Goal: Task Accomplishment & Management: Manage account settings

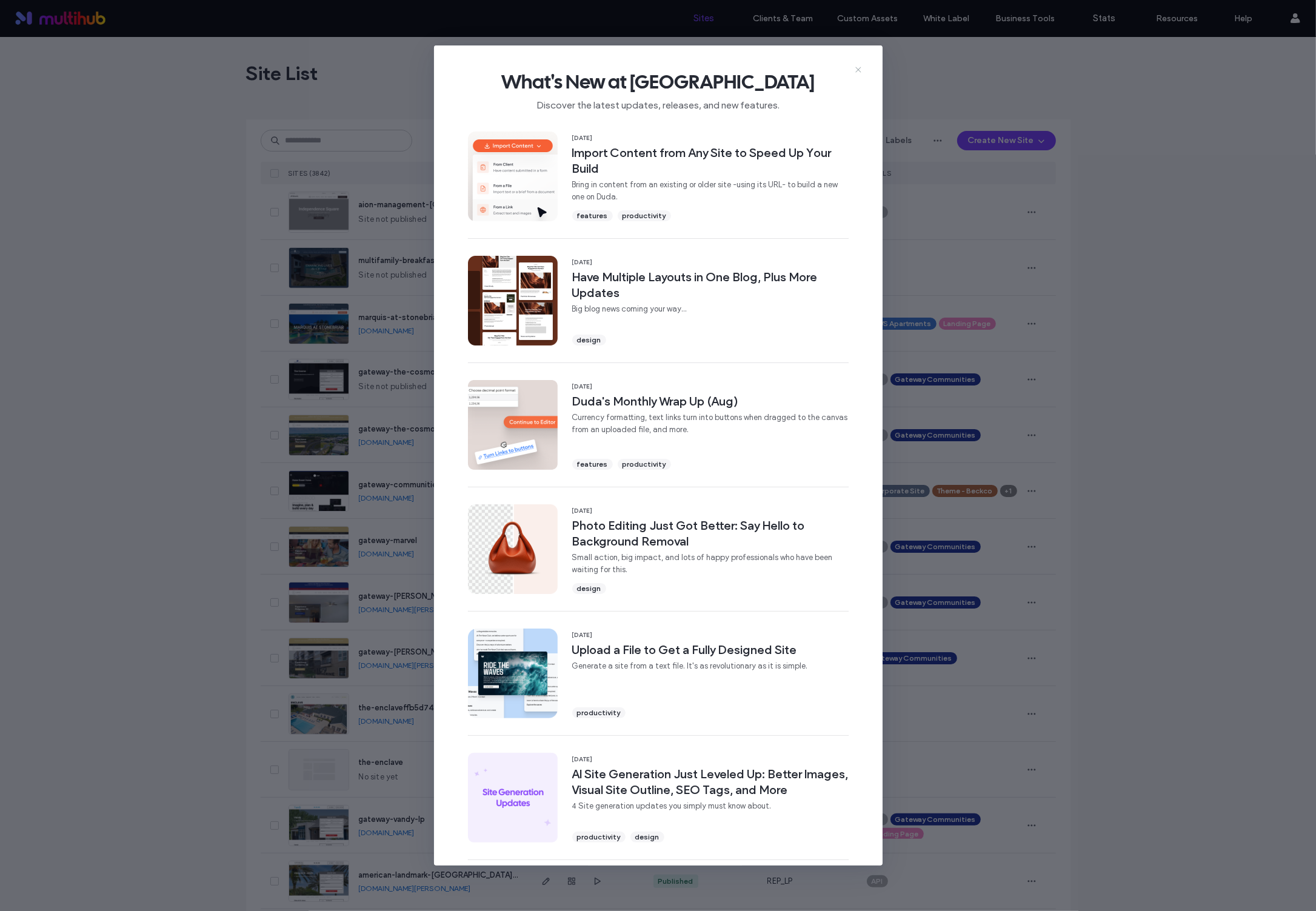
click at [856, 70] on icon at bounding box center [858, 70] width 10 height 10
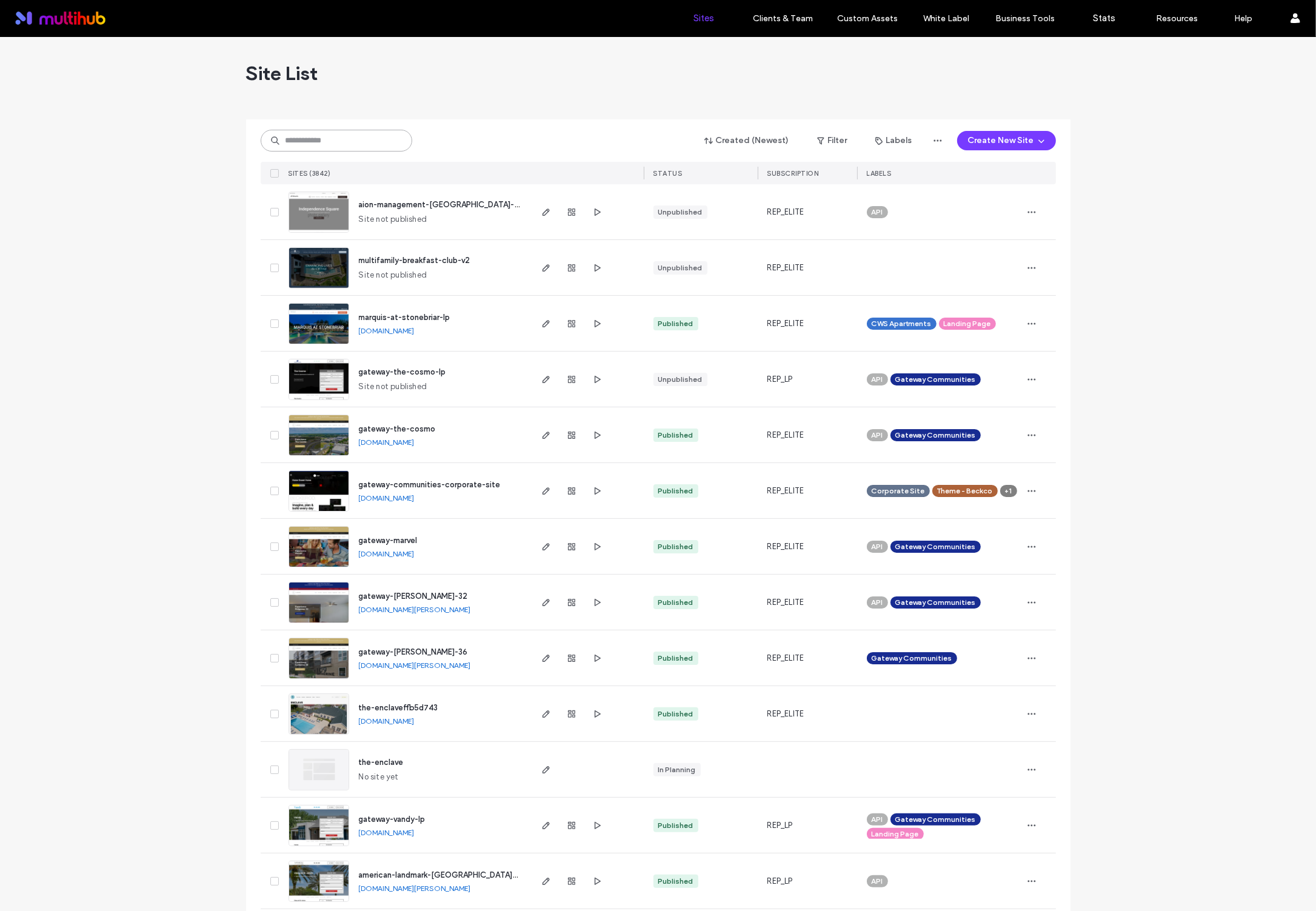
click at [344, 144] on input at bounding box center [337, 141] width 152 height 22
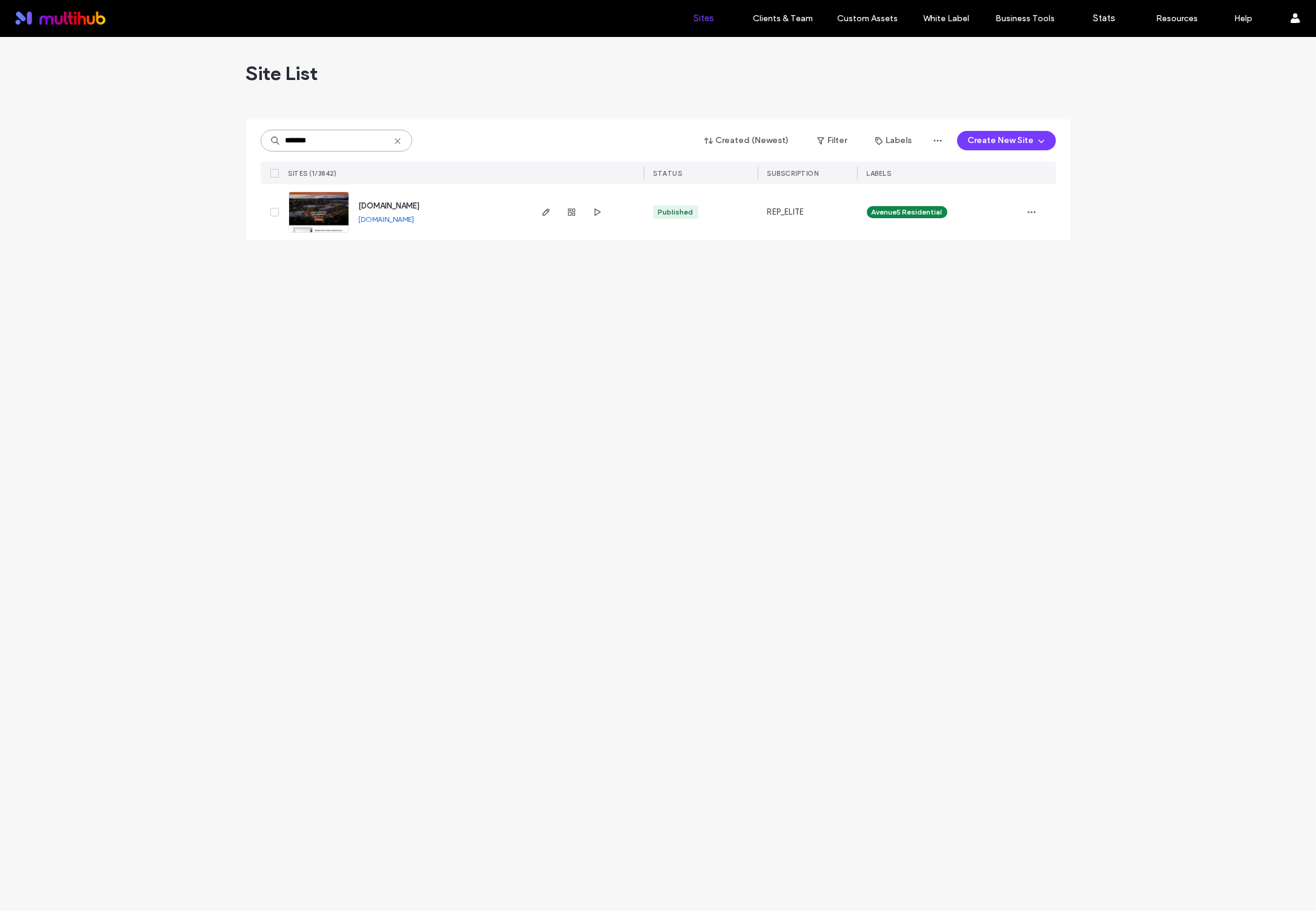
type input "*******"
click at [537, 212] on div at bounding box center [586, 211] width 114 height 56
click at [549, 215] on icon "button" at bounding box center [545, 212] width 10 height 10
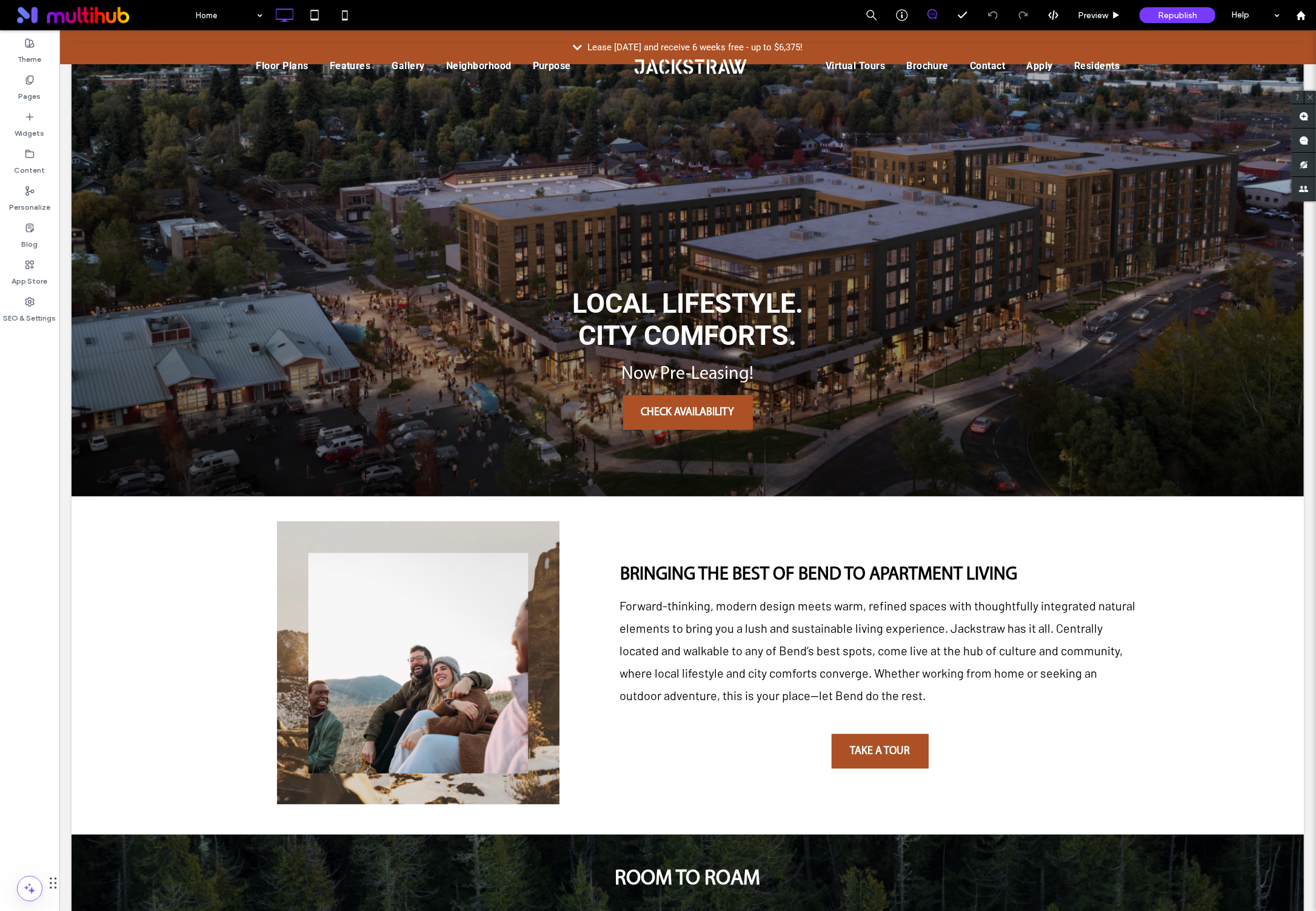
click at [1091, 19] on span "Preview" at bounding box center [1093, 15] width 30 height 10
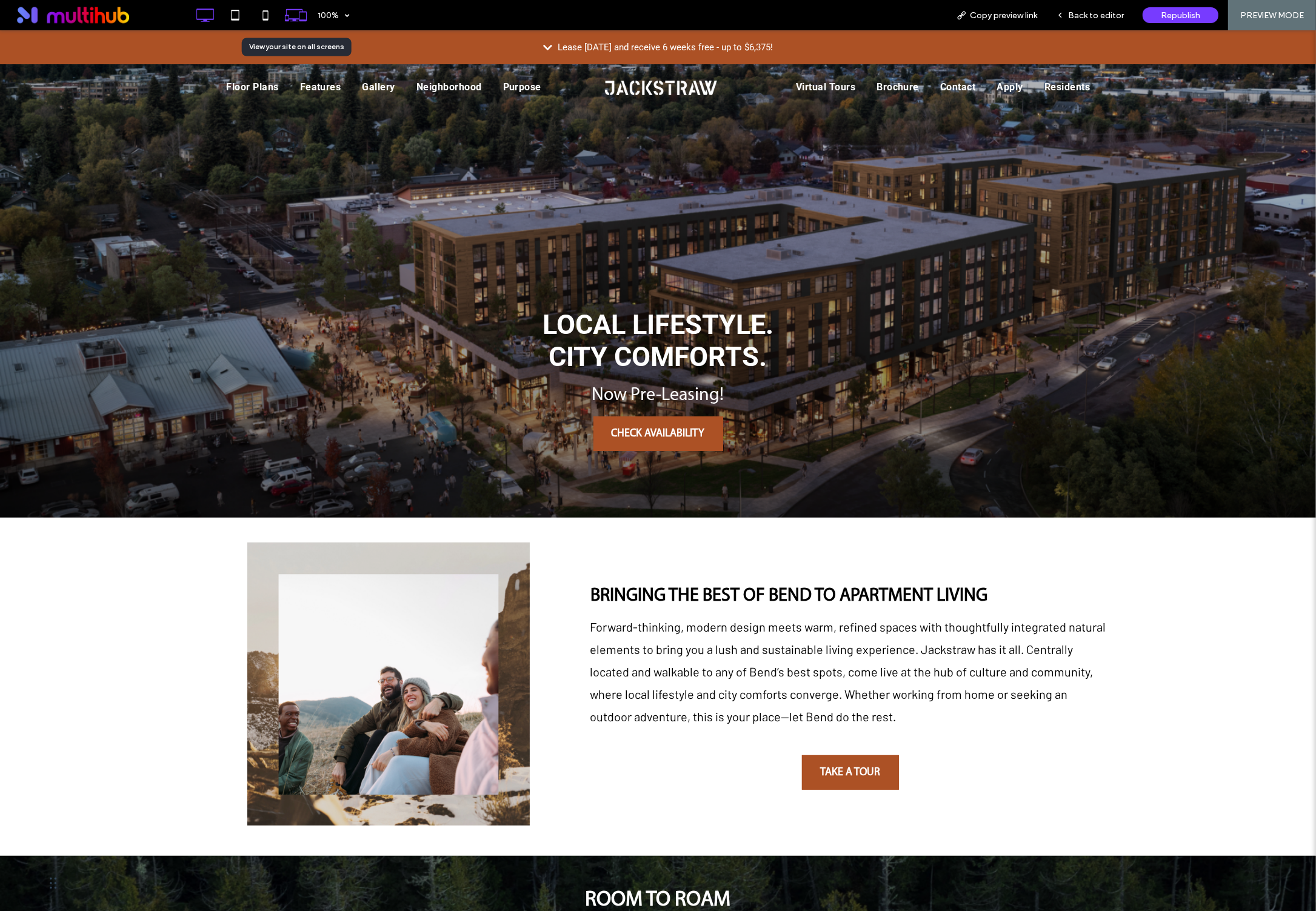
click at [294, 14] on icon at bounding box center [296, 15] width 23 height 23
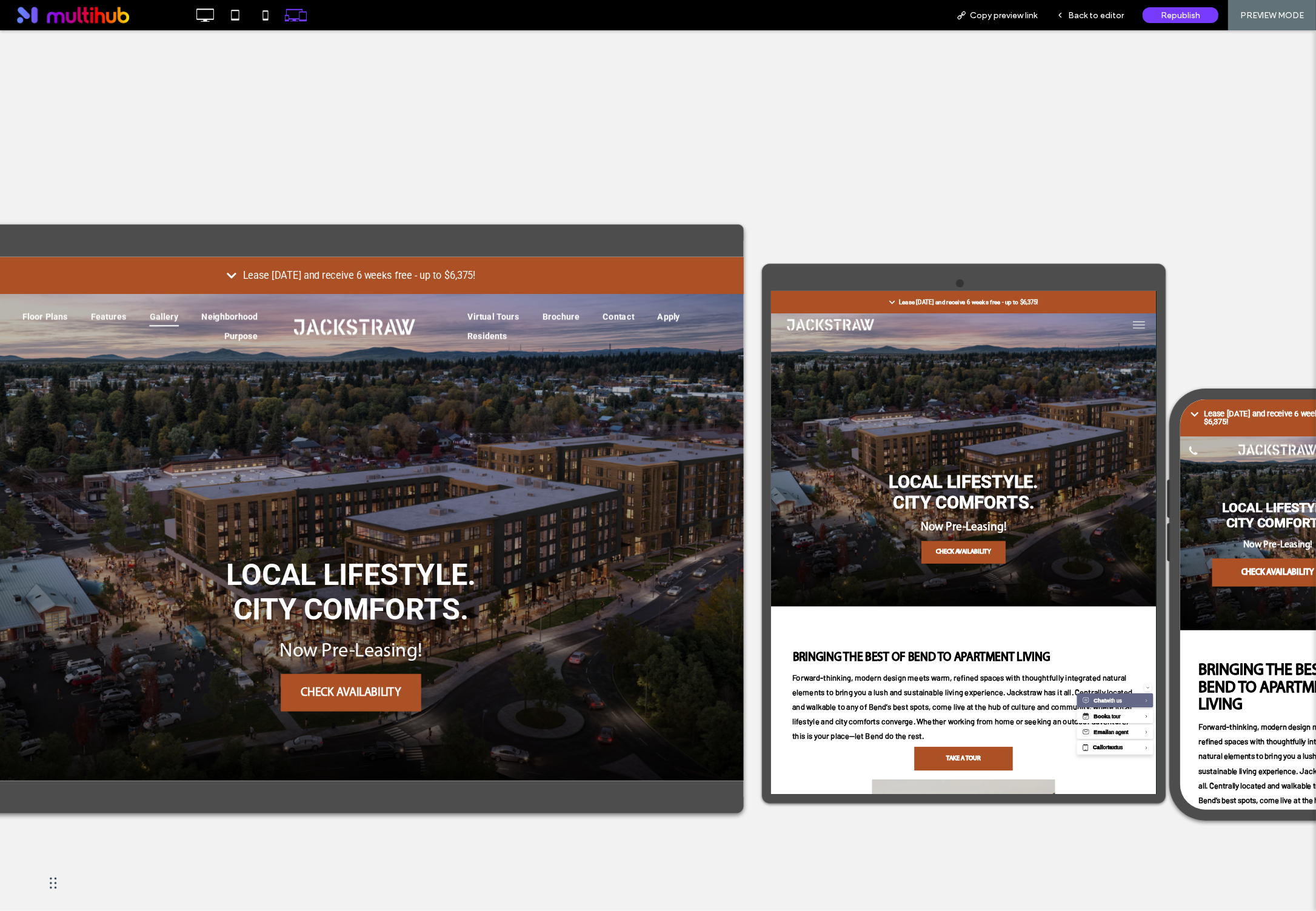
click at [152, 313] on span "Gallery" at bounding box center [148, 311] width 27 height 17
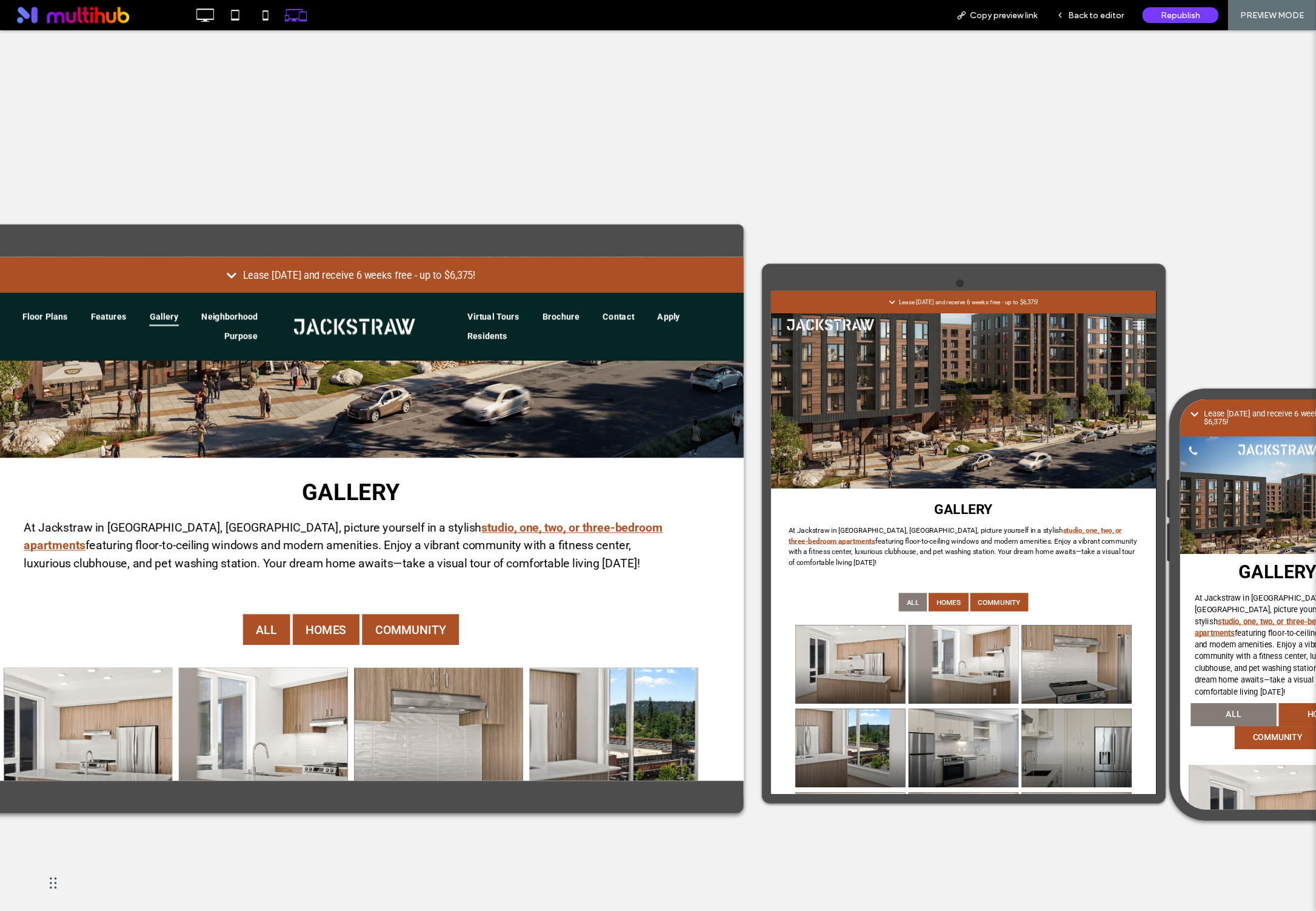
scroll to position [201, 0]
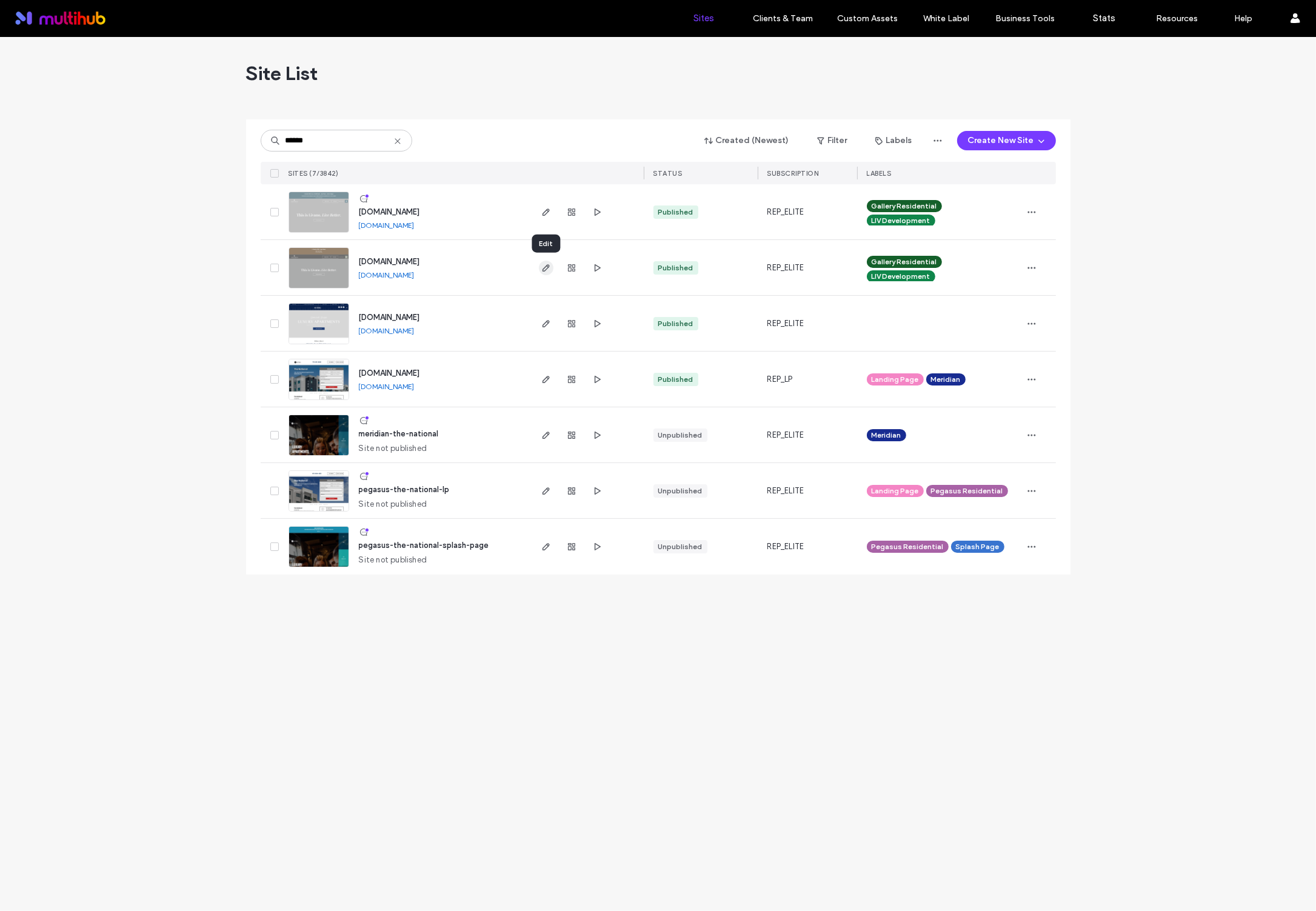
type input "******"
click at [539, 266] on span "button" at bounding box center [546, 268] width 15 height 15
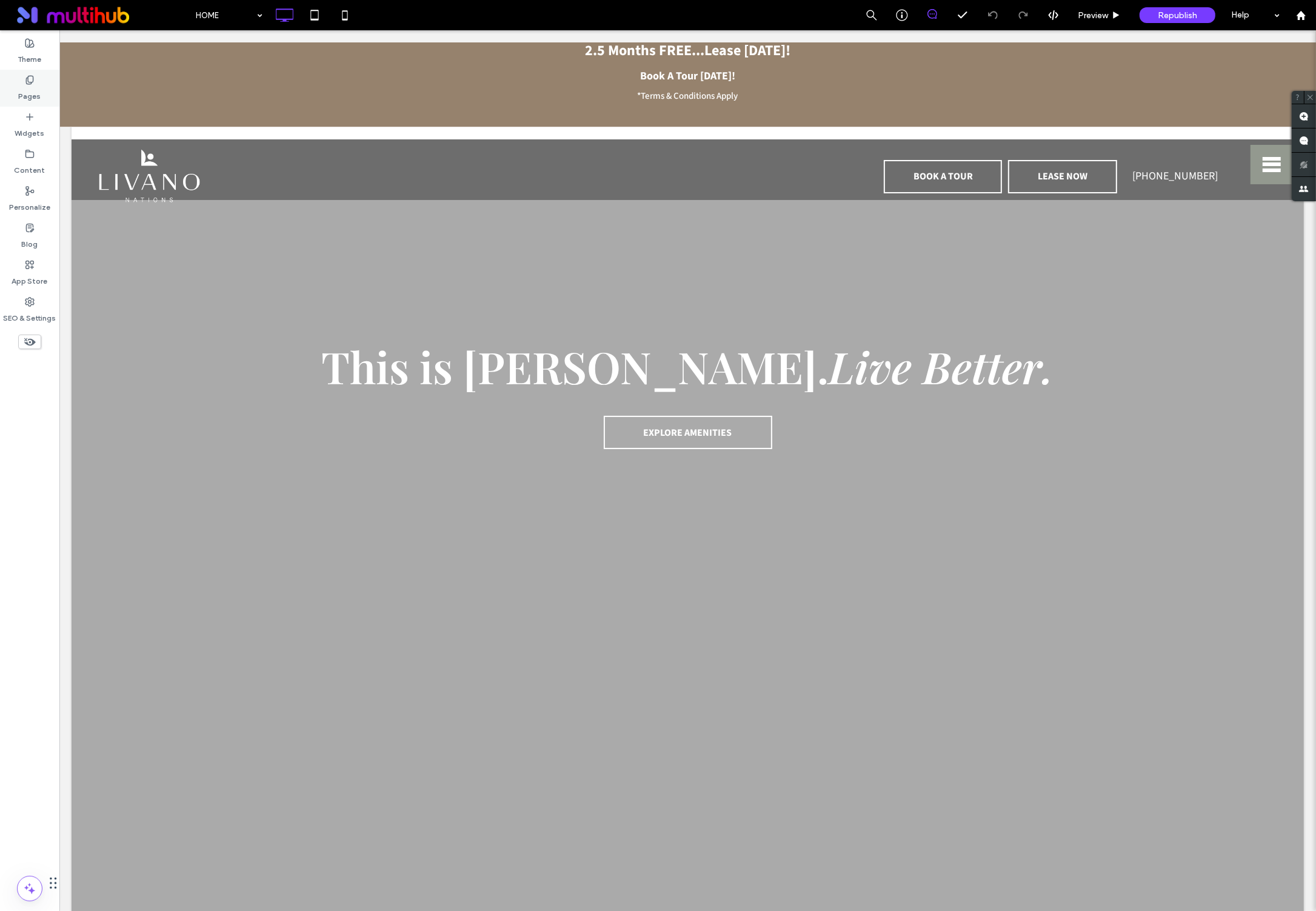
click at [27, 96] on label "Pages" at bounding box center [30, 93] width 23 height 17
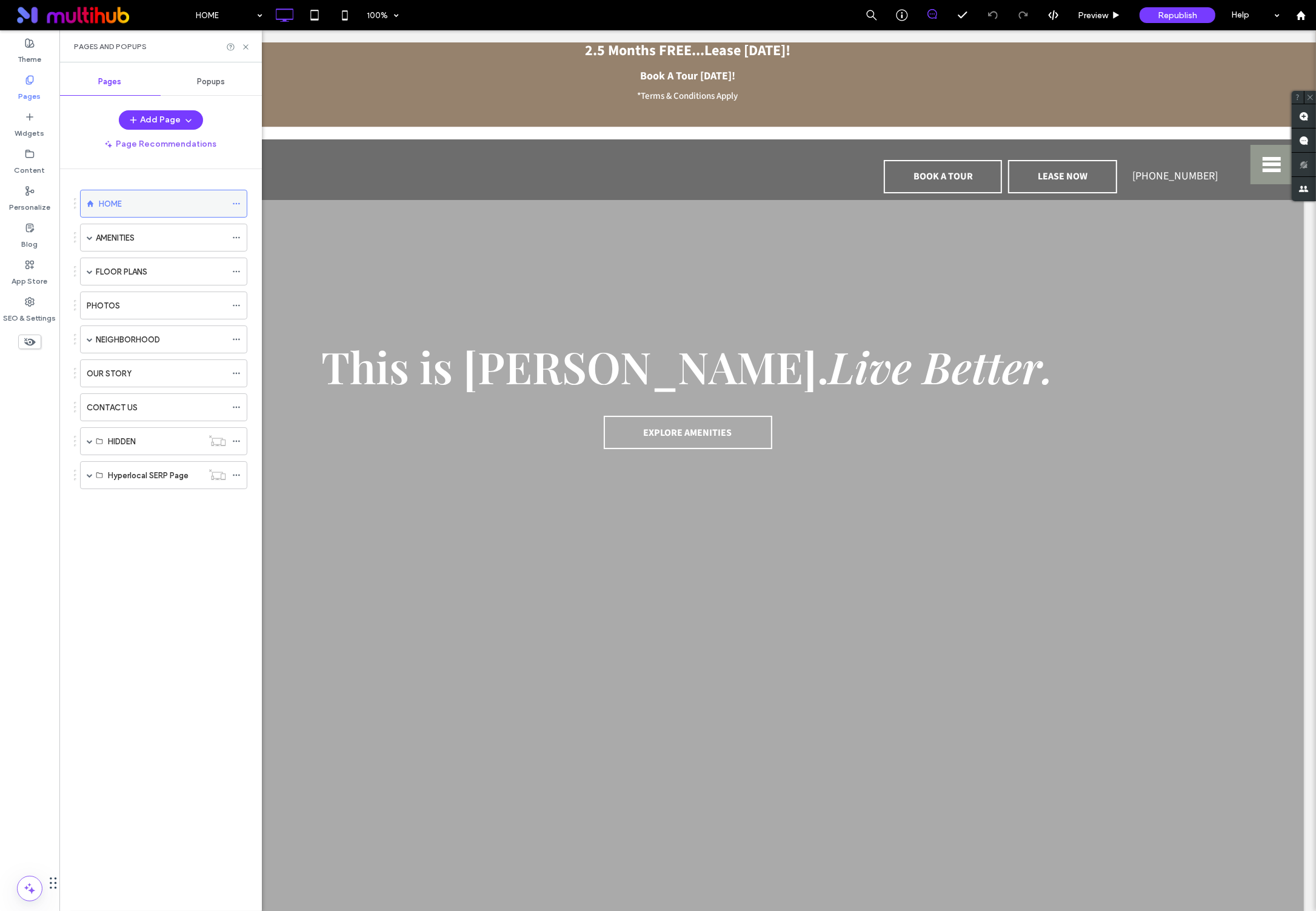
click at [238, 206] on icon at bounding box center [236, 203] width 8 height 8
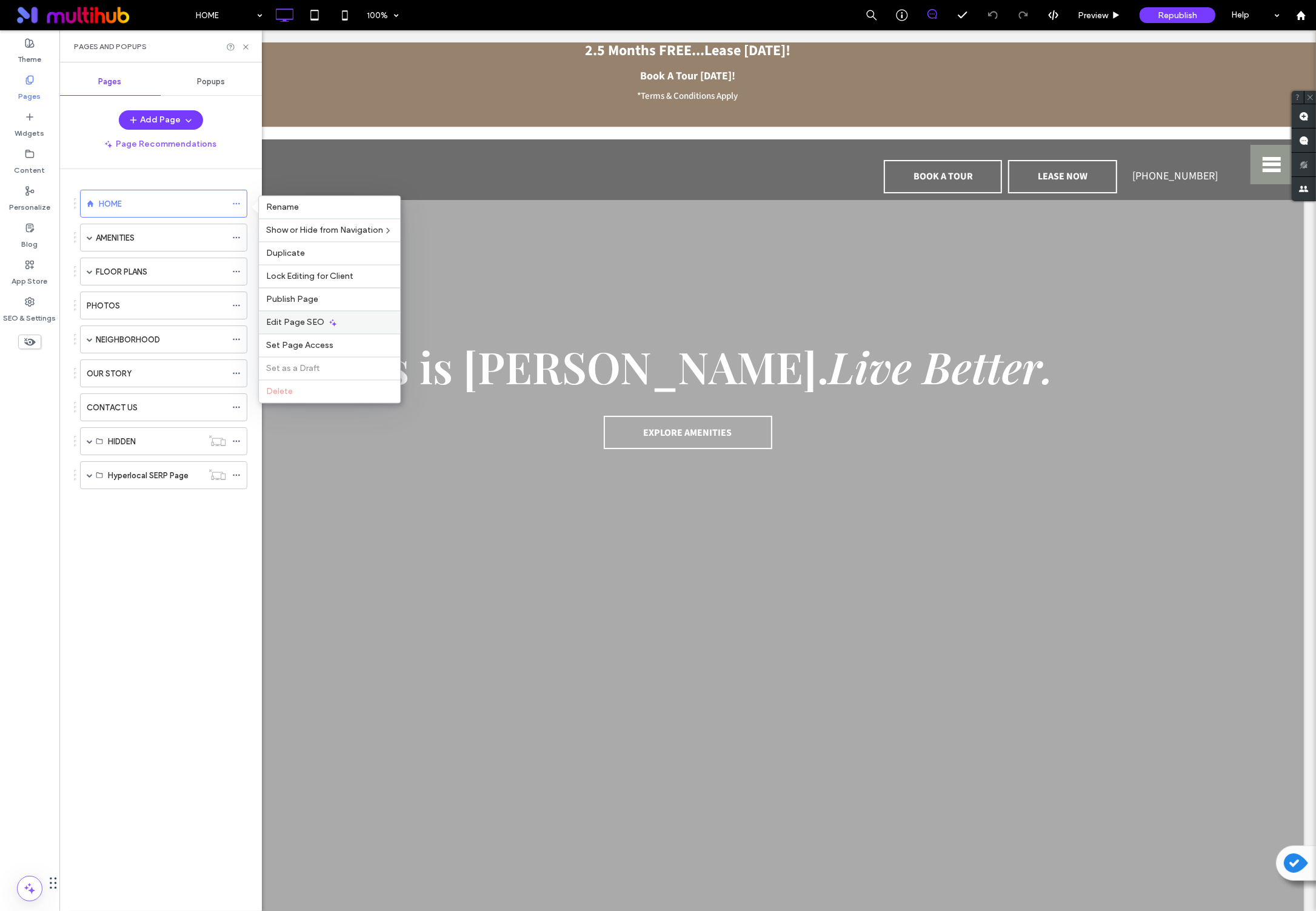
click at [307, 328] on span "Edit Page SEO" at bounding box center [296, 322] width 59 height 10
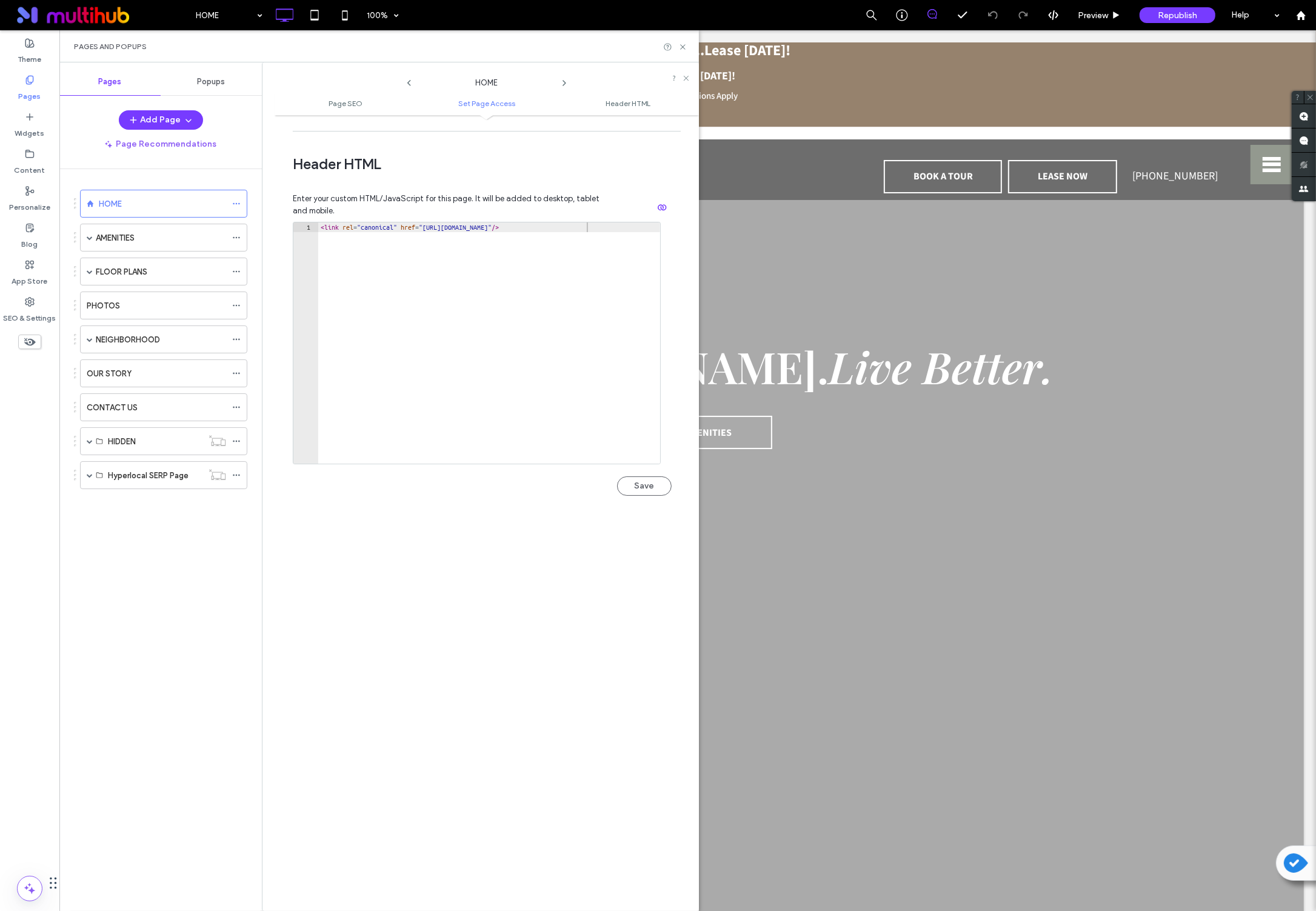
scroll to position [1042, 0]
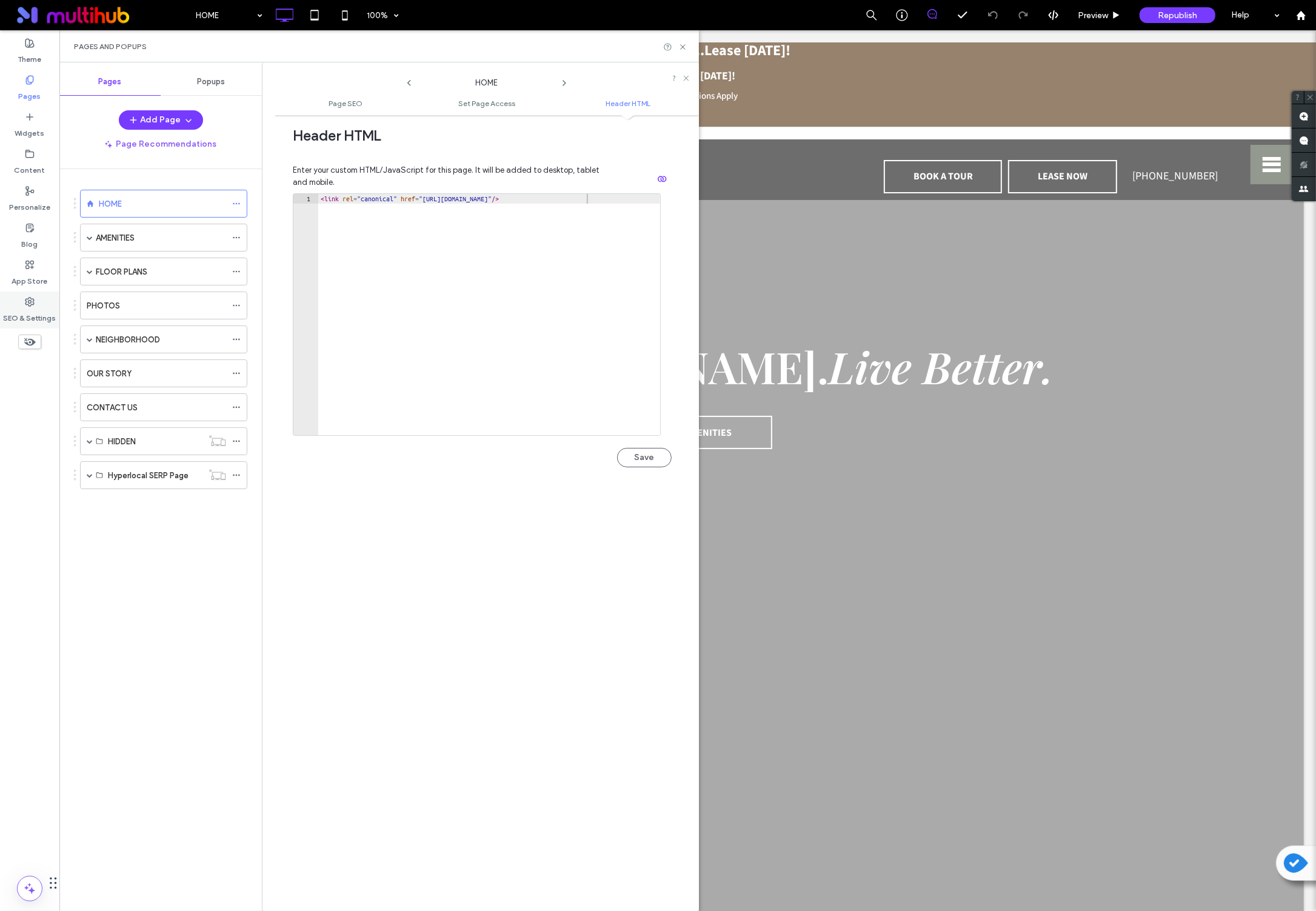
click at [23, 309] on label "SEO & Settings" at bounding box center [30, 315] width 53 height 17
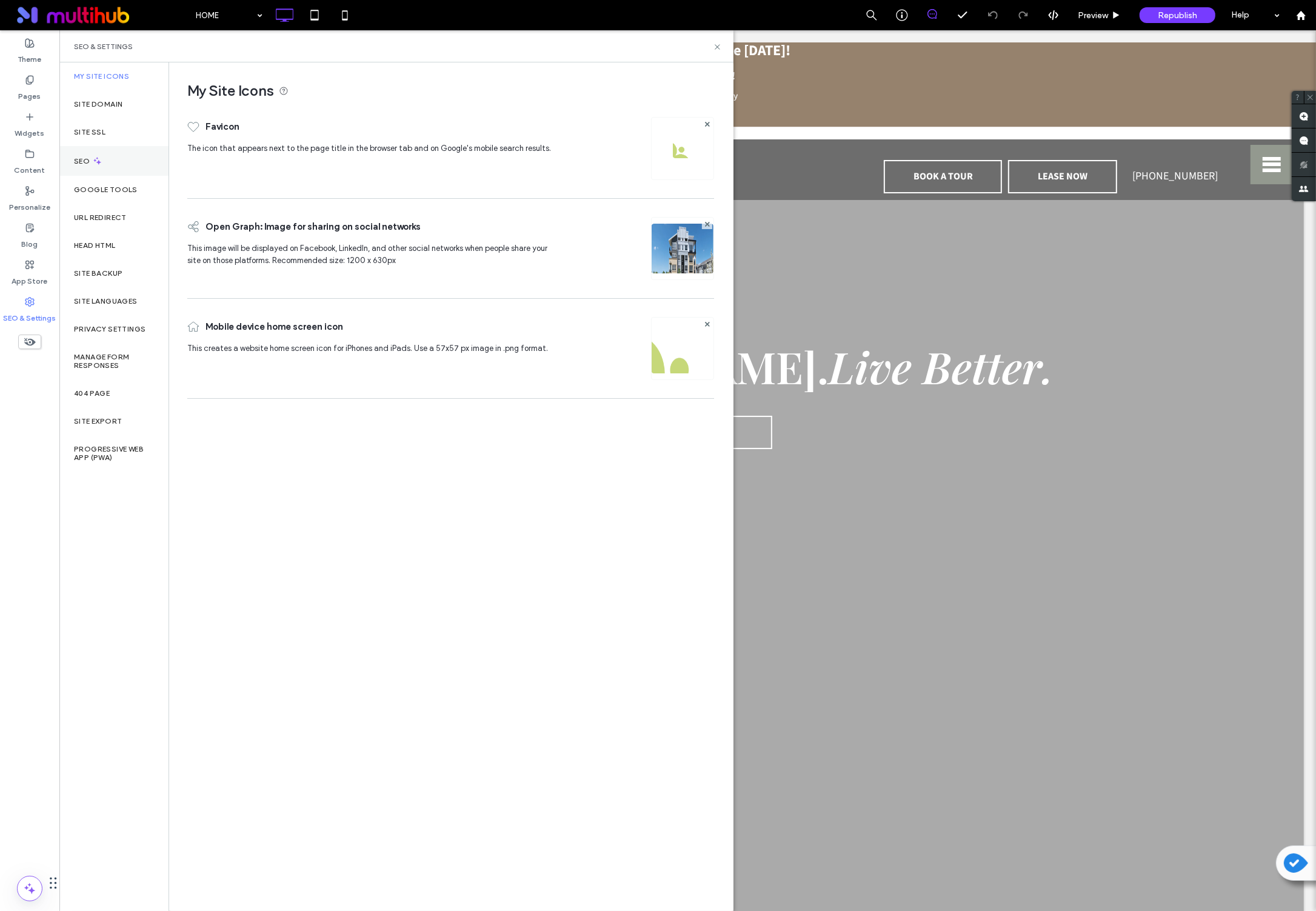
click at [68, 155] on div "SEO" at bounding box center [113, 161] width 109 height 29
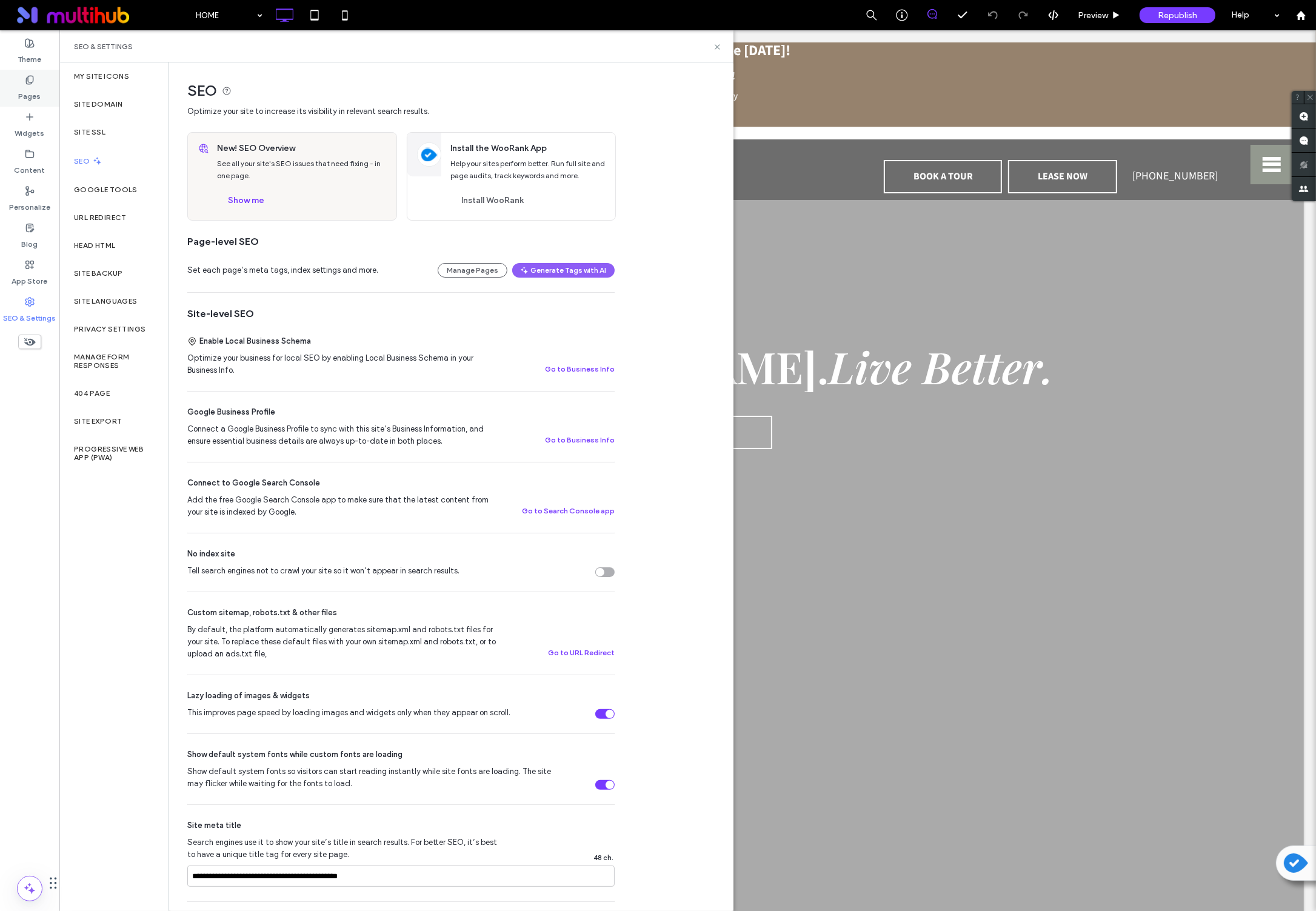
click at [42, 100] on div "Pages" at bounding box center [29, 88] width 59 height 37
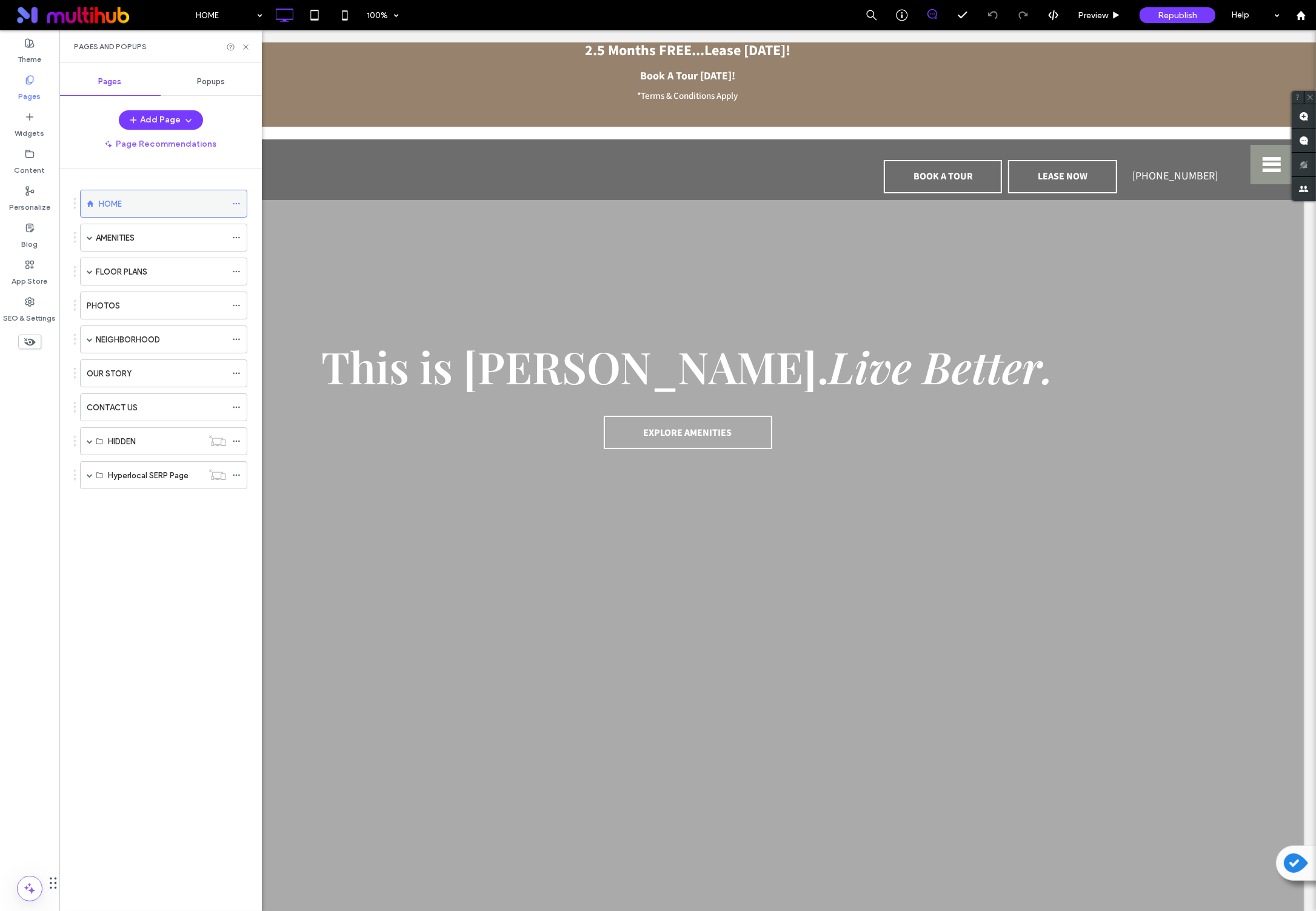
click at [243, 208] on div at bounding box center [240, 204] width 15 height 18
click at [231, 203] on div "HOME" at bounding box center [163, 203] width 167 height 27
click at [232, 204] on icon at bounding box center [236, 203] width 8 height 8
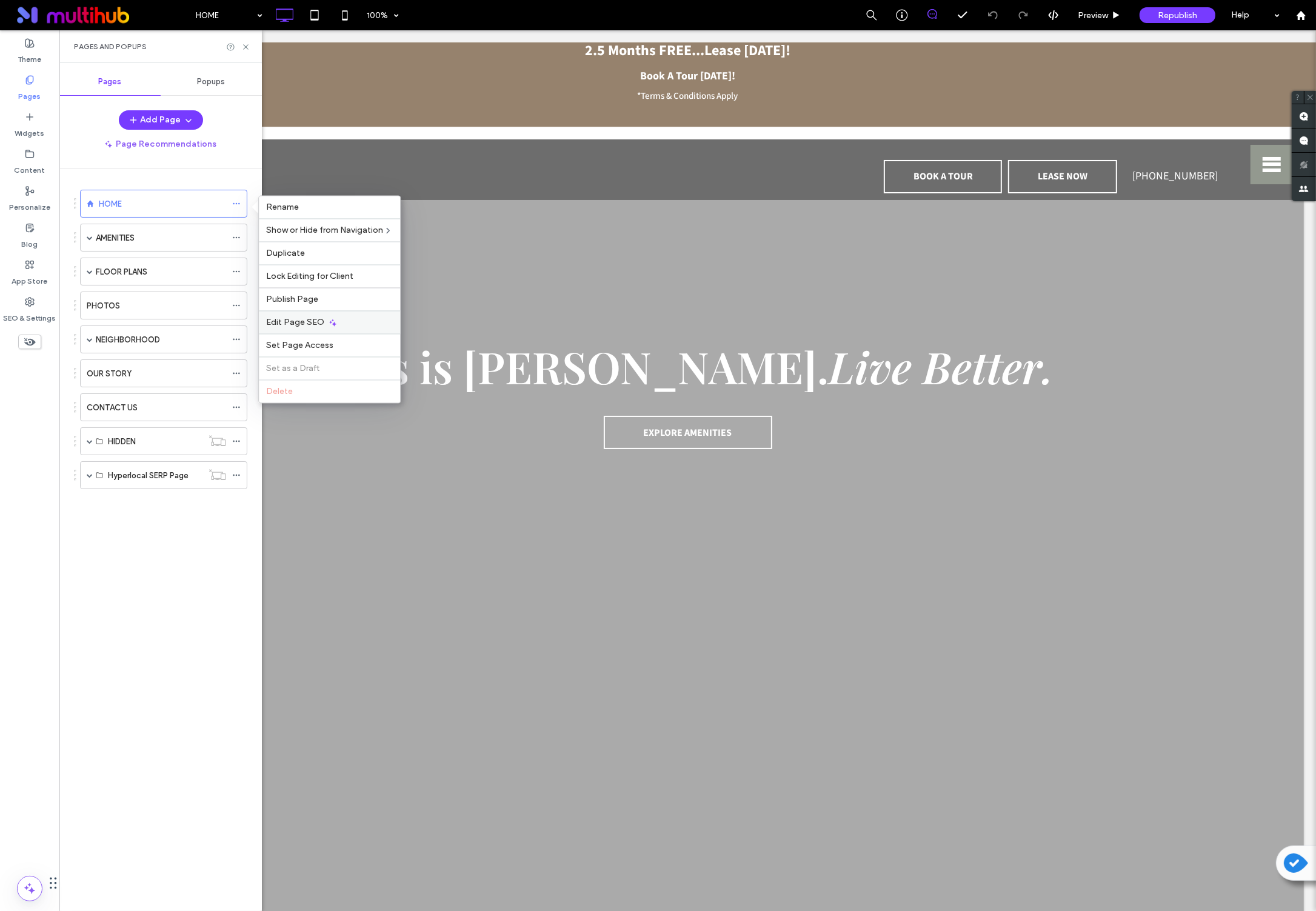
click at [288, 321] on span "Edit Page SEO" at bounding box center [296, 322] width 59 height 10
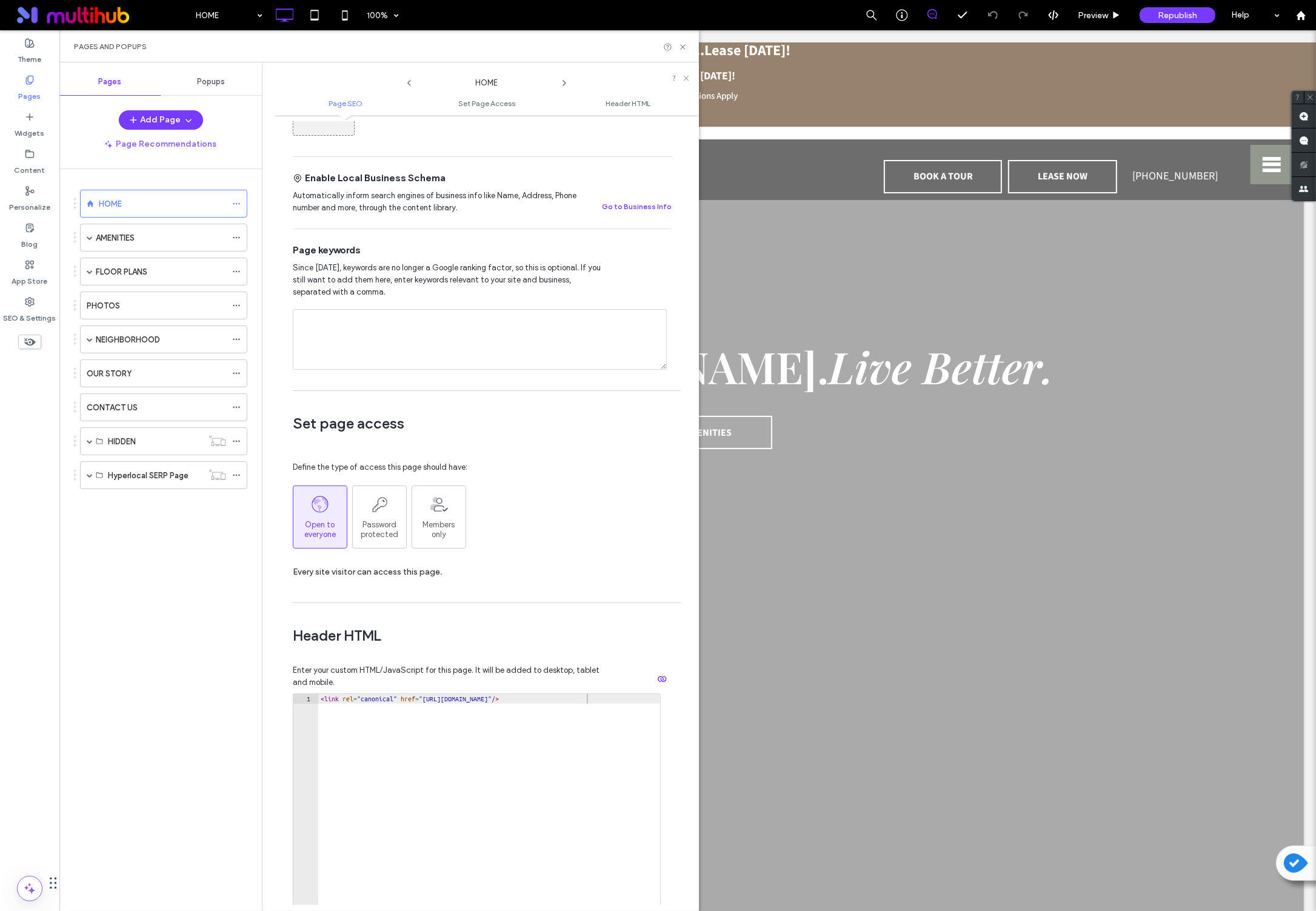
scroll to position [545, 0]
click at [41, 302] on div "SEO & Settings" at bounding box center [29, 310] width 59 height 37
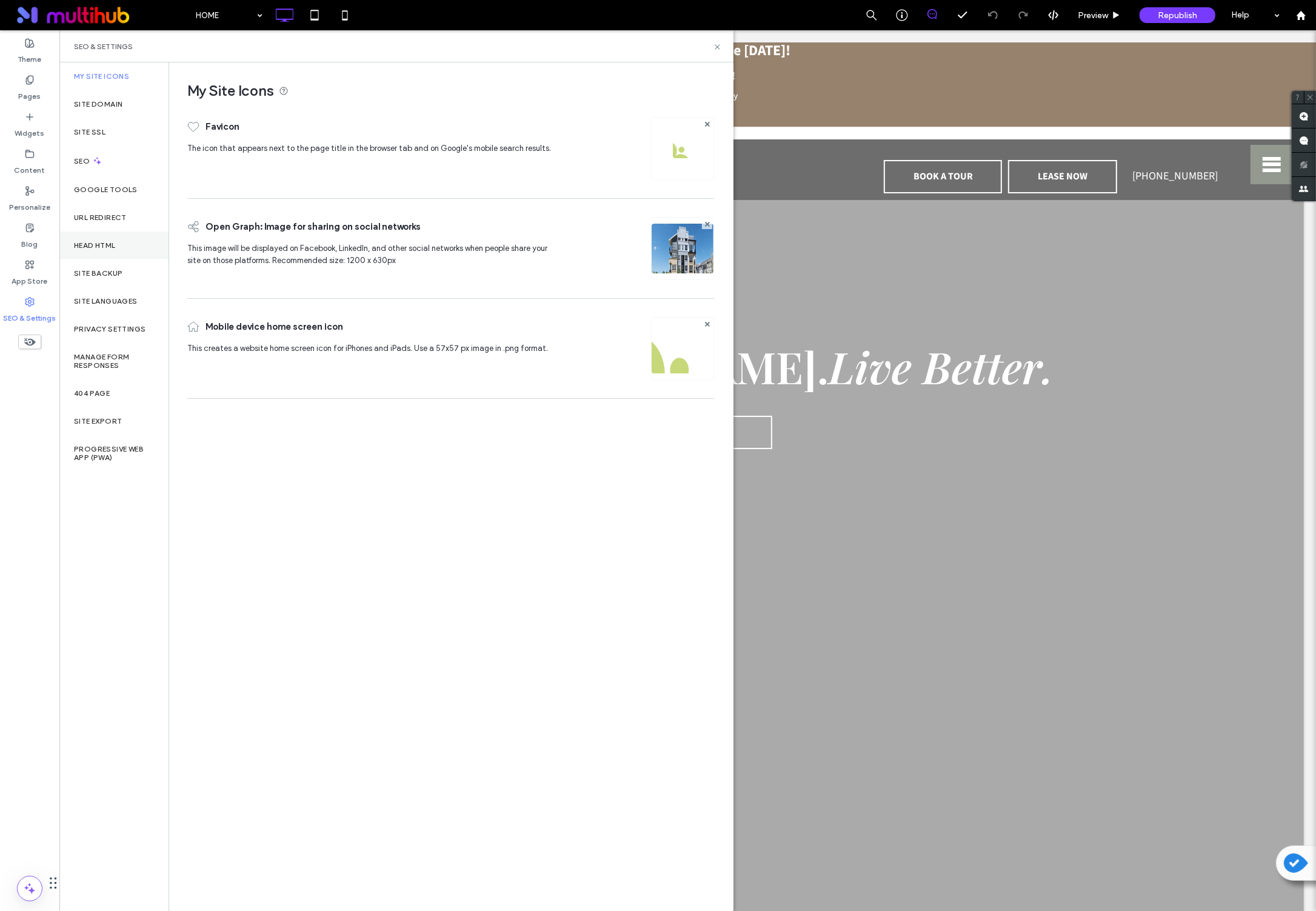
click at [89, 242] on label "Head HTML" at bounding box center [95, 245] width 42 height 8
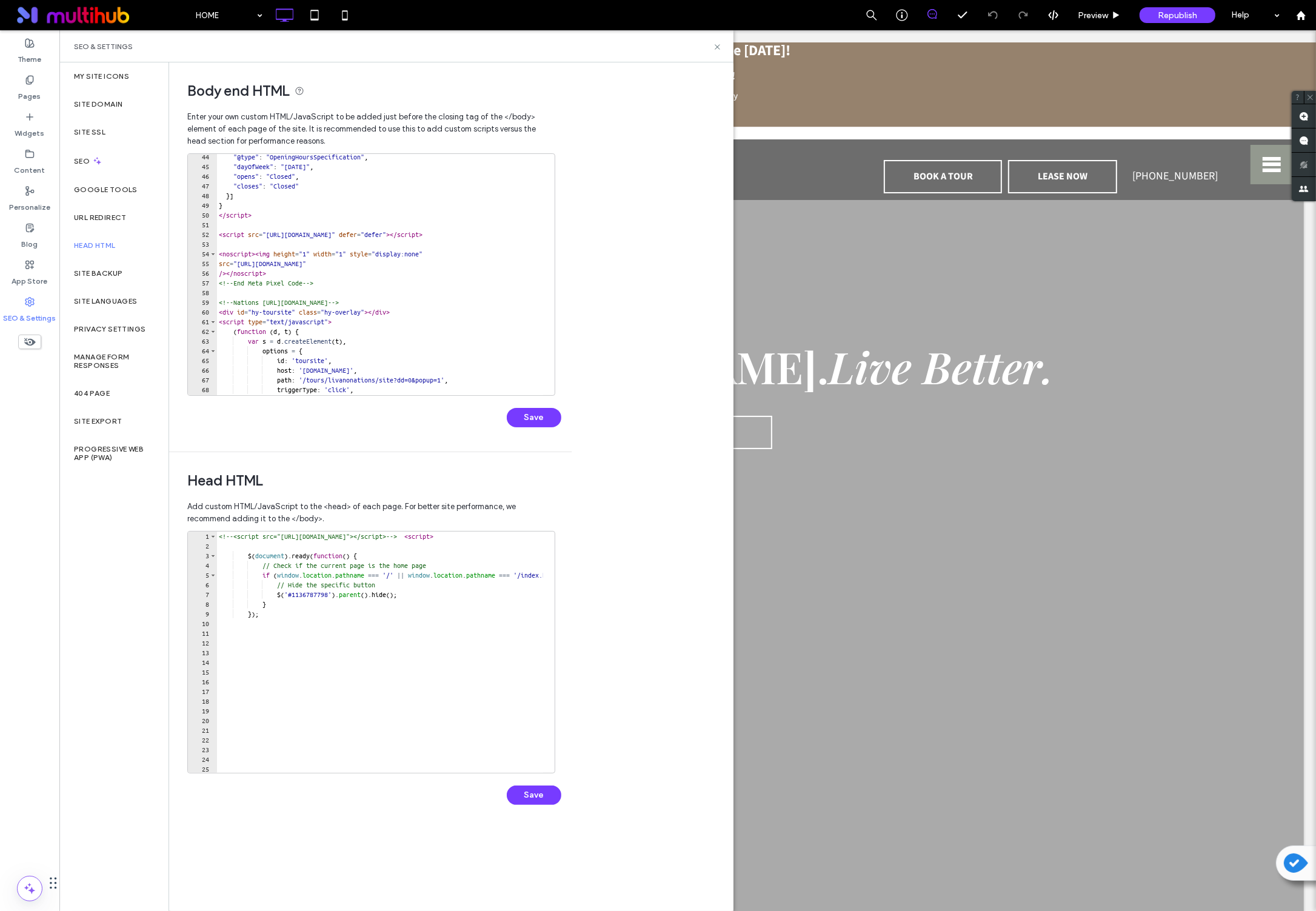
scroll to position [428, 0]
